Goal: Task Accomplishment & Management: Manage account settings

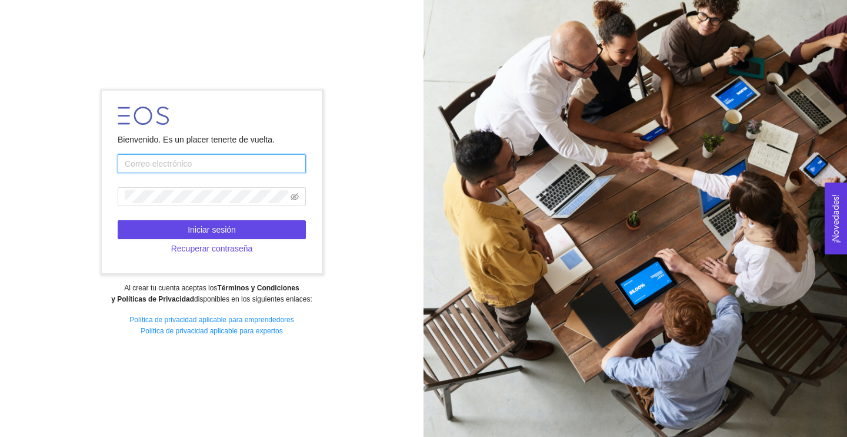
type input "[EMAIL_ADDRESS][DOMAIN_NAME]"
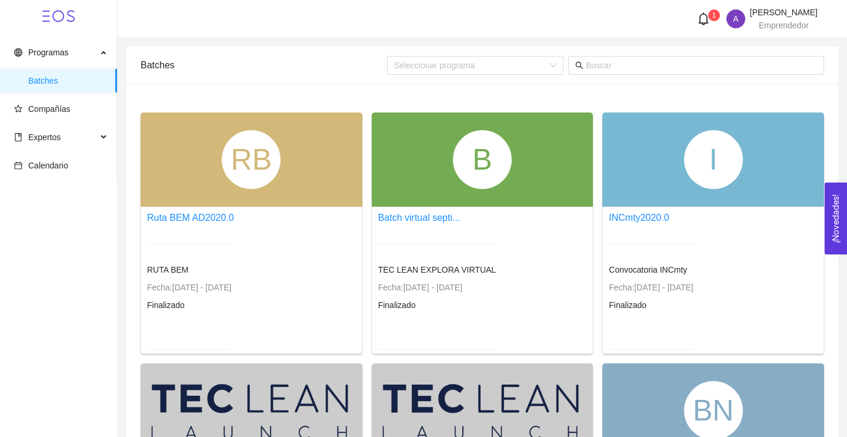
click at [697, 21] on icon "bell" at bounding box center [703, 18] width 13 height 13
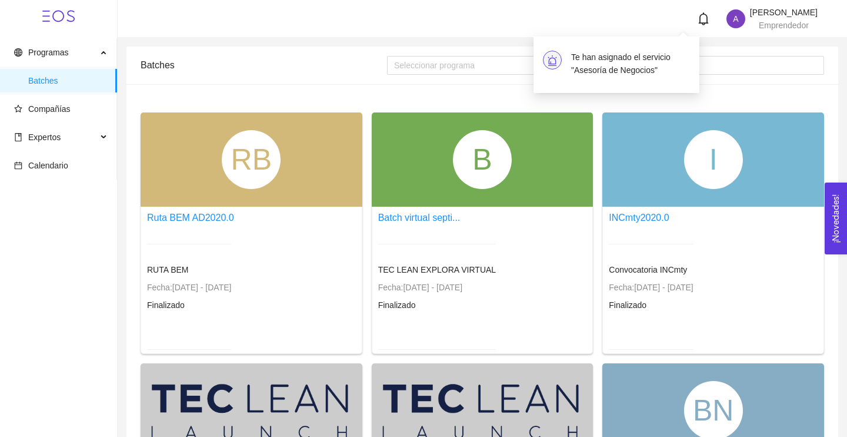
click at [645, 59] on h4 "Te han asignado el servicio "Asesoría de Negocios"" at bounding box center [630, 64] width 119 height 26
click at [614, 73] on h4 "Te han asignado el servicio "Asesoría de Negocios"" at bounding box center [630, 64] width 119 height 26
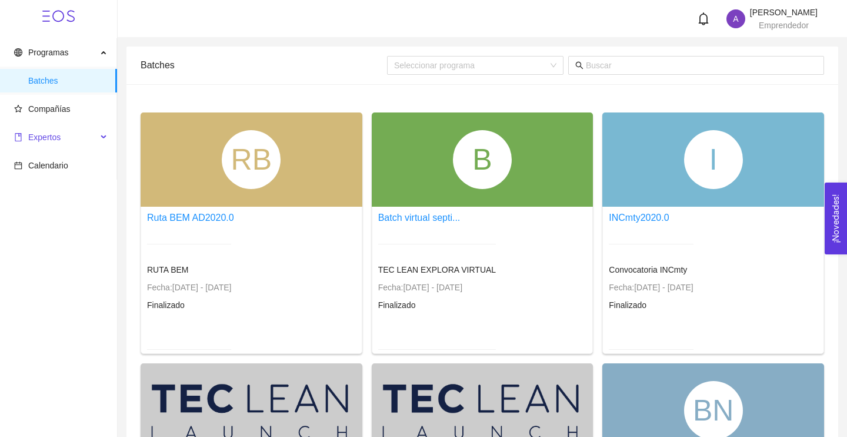
click at [76, 143] on span "Expertos" at bounding box center [55, 137] width 83 height 24
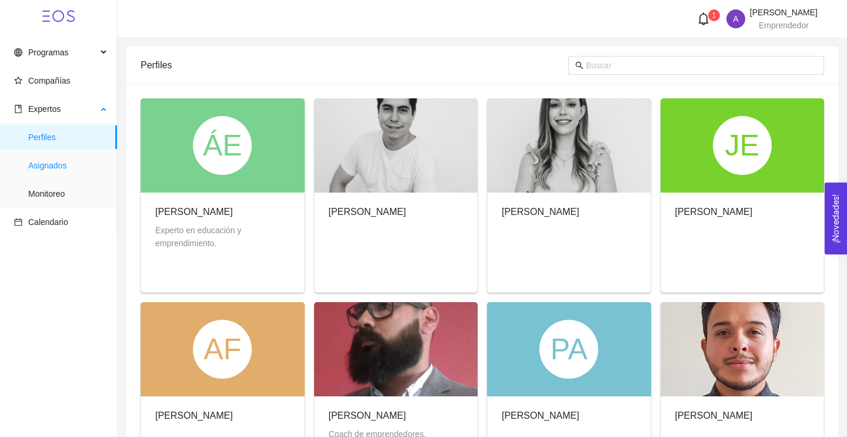
click at [56, 159] on span "Asignados" at bounding box center [67, 166] width 79 height 24
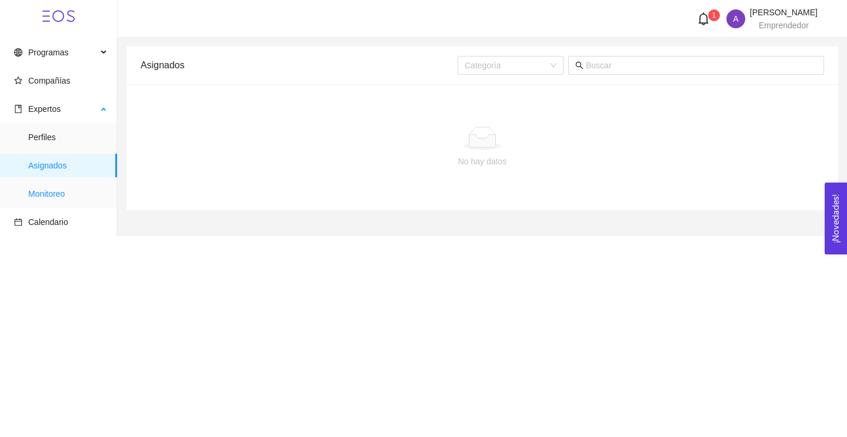
click at [48, 195] on span "Monitoreo" at bounding box center [67, 194] width 79 height 24
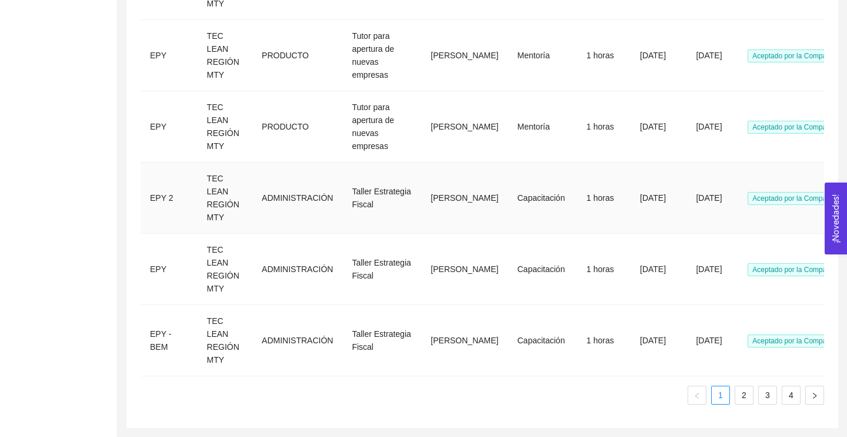
scroll to position [549, 0]
click at [742, 394] on link "2" at bounding box center [744, 395] width 18 height 18
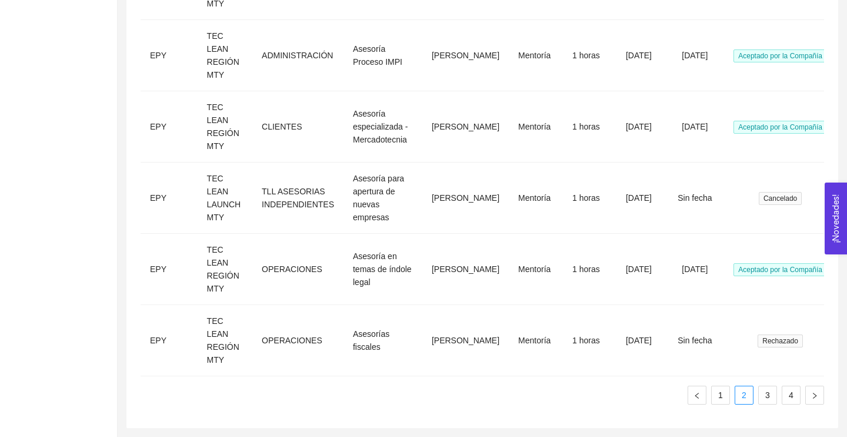
scroll to position [562, 0]
